Goal: Information Seeking & Learning: Understand process/instructions

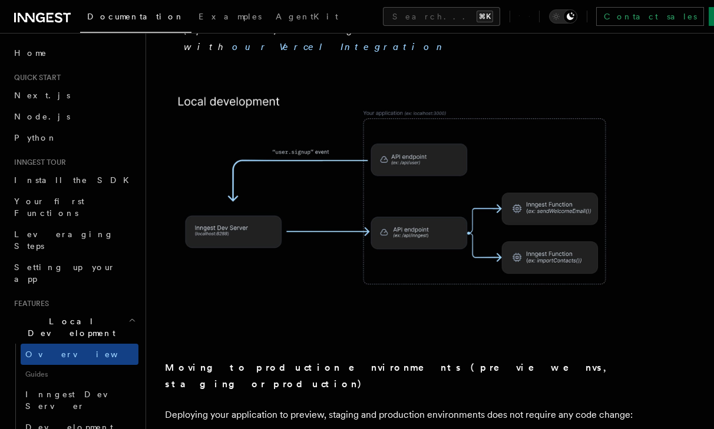
scroll to position [805, 0]
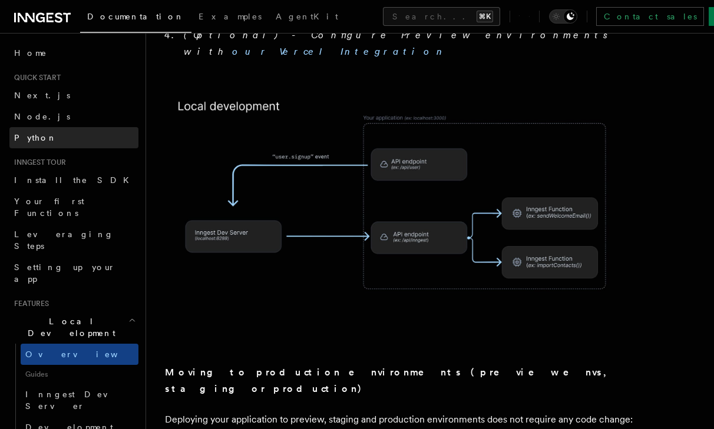
click at [47, 141] on link "Python" at bounding box center [73, 137] width 129 height 21
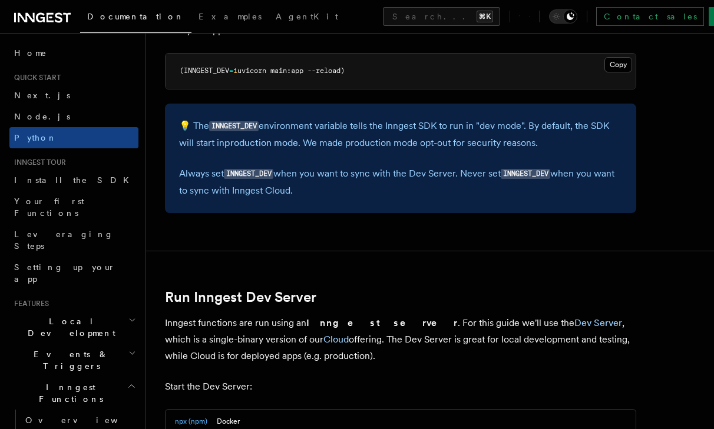
scroll to position [1206, 0]
drag, startPoint x: 359, startPoint y: 71, endPoint x: 237, endPoint y: 67, distance: 122.5
click at [237, 68] on pre "(INNGEST_DEV = 1 uvicorn main:app --reload)" at bounding box center [400, 70] width 470 height 35
click at [252, 74] on span "uvicorn main:app --reload)" at bounding box center [290, 70] width 107 height 8
drag, startPoint x: 244, startPoint y: 71, endPoint x: 349, endPoint y: 72, distance: 104.8
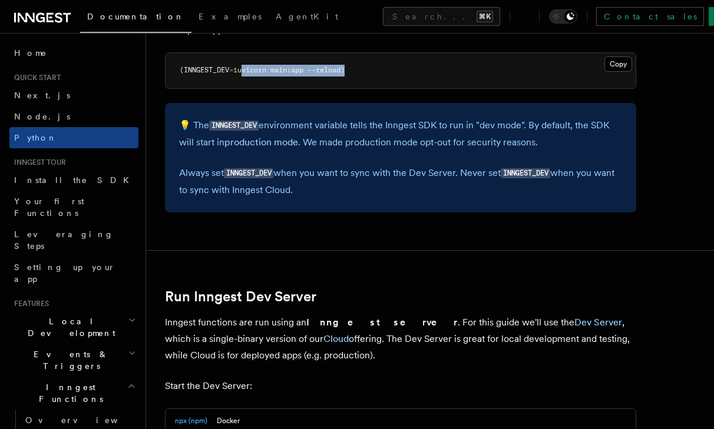
click at [344, 72] on span "uvicorn main:app --reload)" at bounding box center [290, 70] width 107 height 8
copy span "uvicorn main:app --reload"
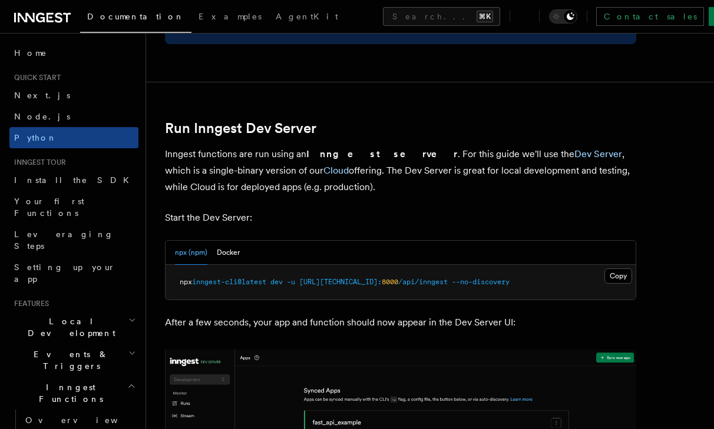
scroll to position [1380, 0]
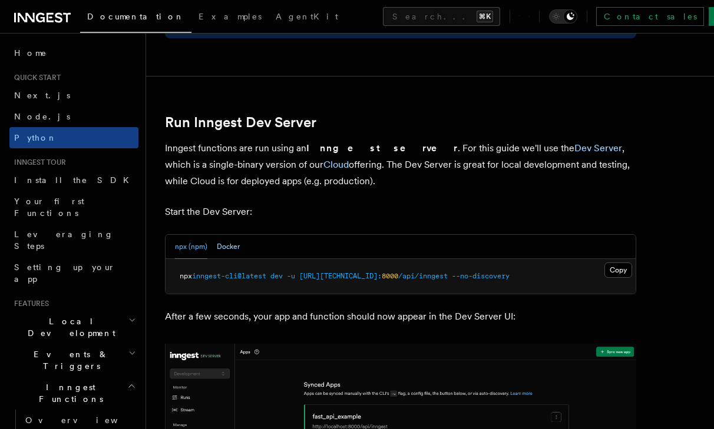
click at [229, 241] on button "Docker" at bounding box center [228, 247] width 23 height 24
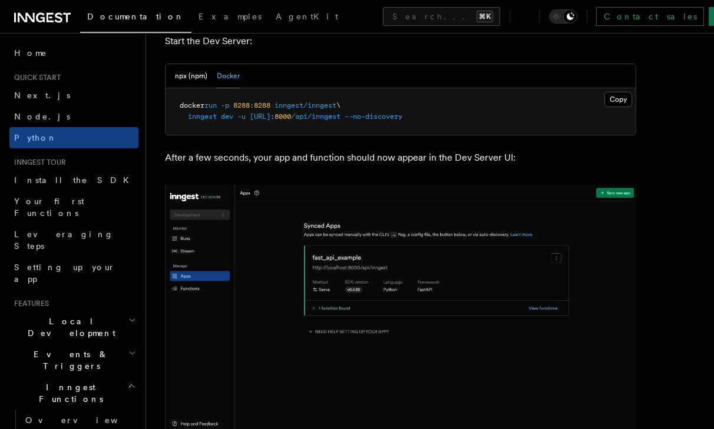
scroll to position [1550, 0]
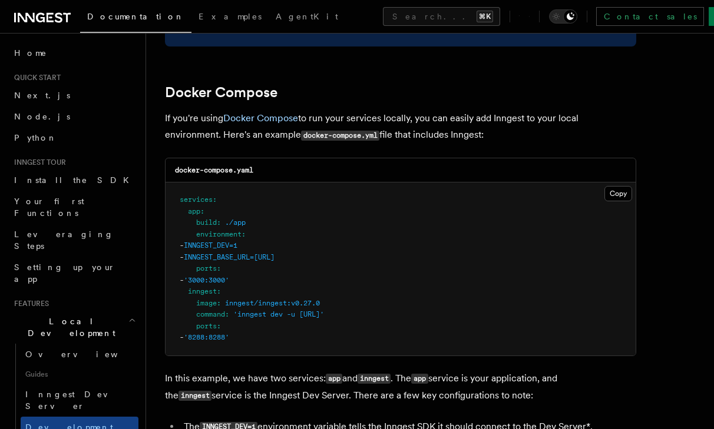
scroll to position [753, 0]
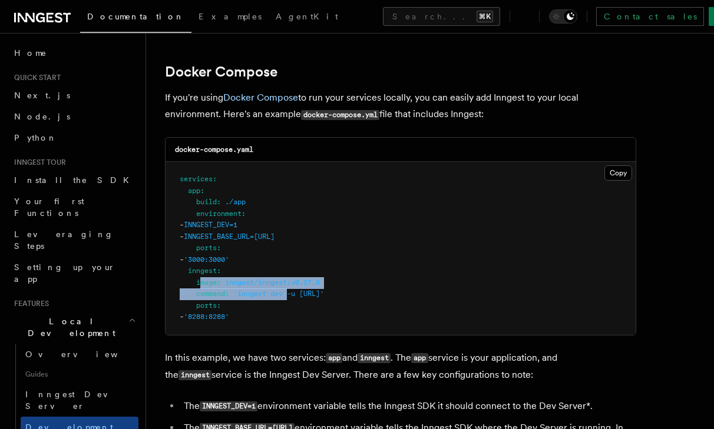
drag, startPoint x: 199, startPoint y: 288, endPoint x: 288, endPoint y: 291, distance: 89.0
click at [288, 291] on pre "services : app : build : ./app environment : - INNGEST_DEV=1 - INNGEST_BASE_URL…" at bounding box center [400, 248] width 470 height 173
click at [324, 296] on span "'inngest dev -u [URL]'" at bounding box center [278, 294] width 91 height 8
drag, startPoint x: 430, startPoint y: 296, endPoint x: 195, endPoint y: 294, distance: 234.3
click at [195, 294] on pre "services : app : build : ./app environment : - INNGEST_DEV=1 - INNGEST_BASE_URL…" at bounding box center [400, 248] width 470 height 173
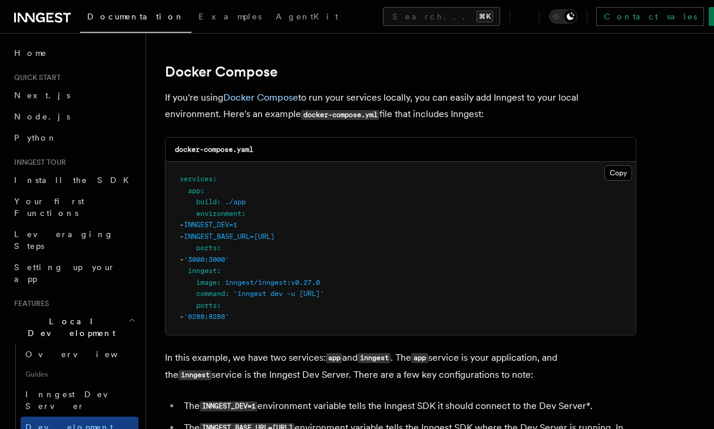
copy span "command : 'inngest dev -u http://app:3000/api/inngest'"
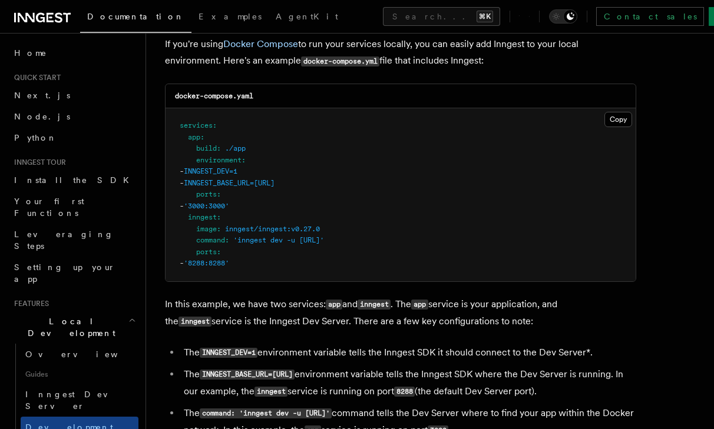
scroll to position [811, 0]
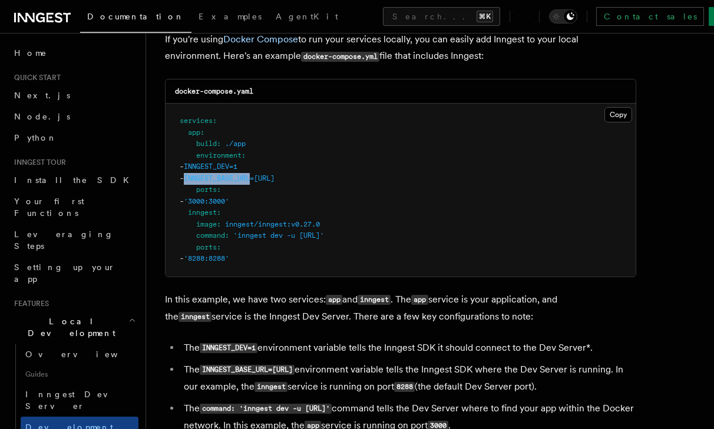
drag, startPoint x: 214, startPoint y: 177, endPoint x: 280, endPoint y: 177, distance: 65.9
click at [274, 177] on span "INNGEST_BASE_URL=http://inngest:8288" at bounding box center [229, 178] width 91 height 8
copy span "INNGEST_BASE_URL"
drag, startPoint x: 213, startPoint y: 170, endPoint x: 281, endPoint y: 167, distance: 67.7
click at [281, 168] on pre "services : app : build : ./app environment : - INNGEST_DEV=1 - INNGEST_BASE_URL…" at bounding box center [400, 190] width 470 height 173
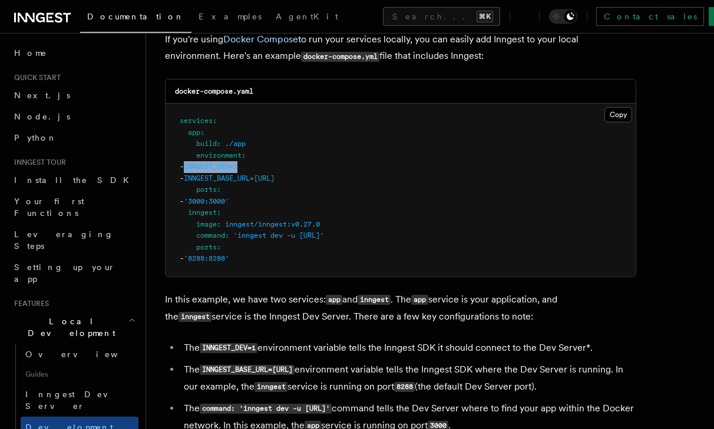
copy span "INNGEST_DEV=1"
